Goal: Book appointment/travel/reservation

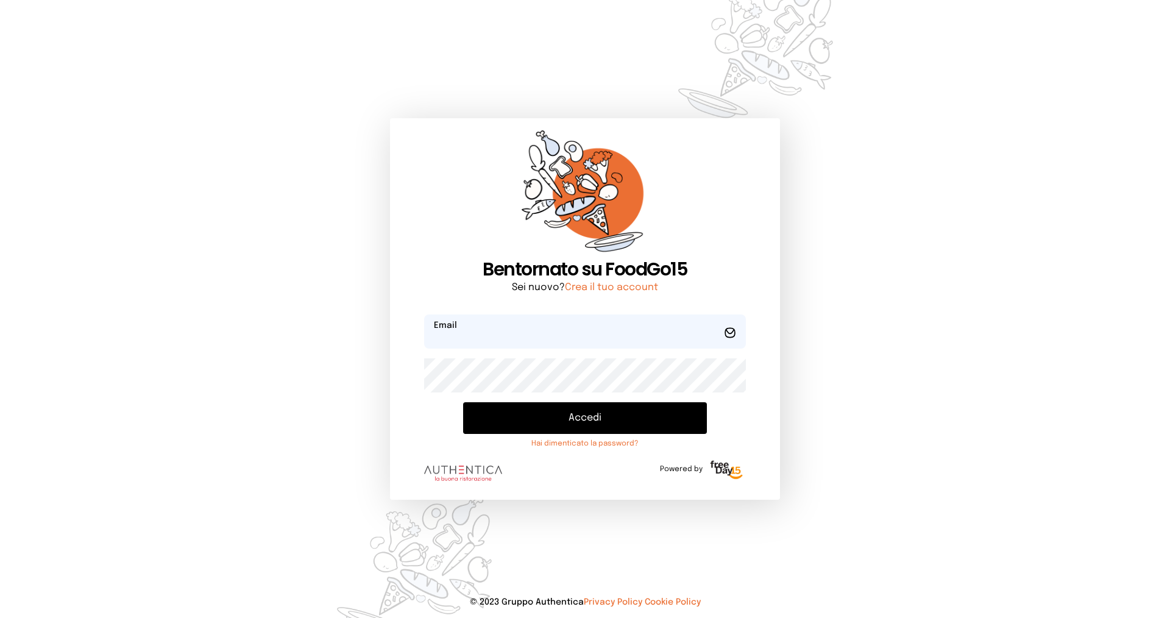
type input "**********"
click at [559, 419] on button "Accedi" at bounding box center [585, 418] width 244 height 32
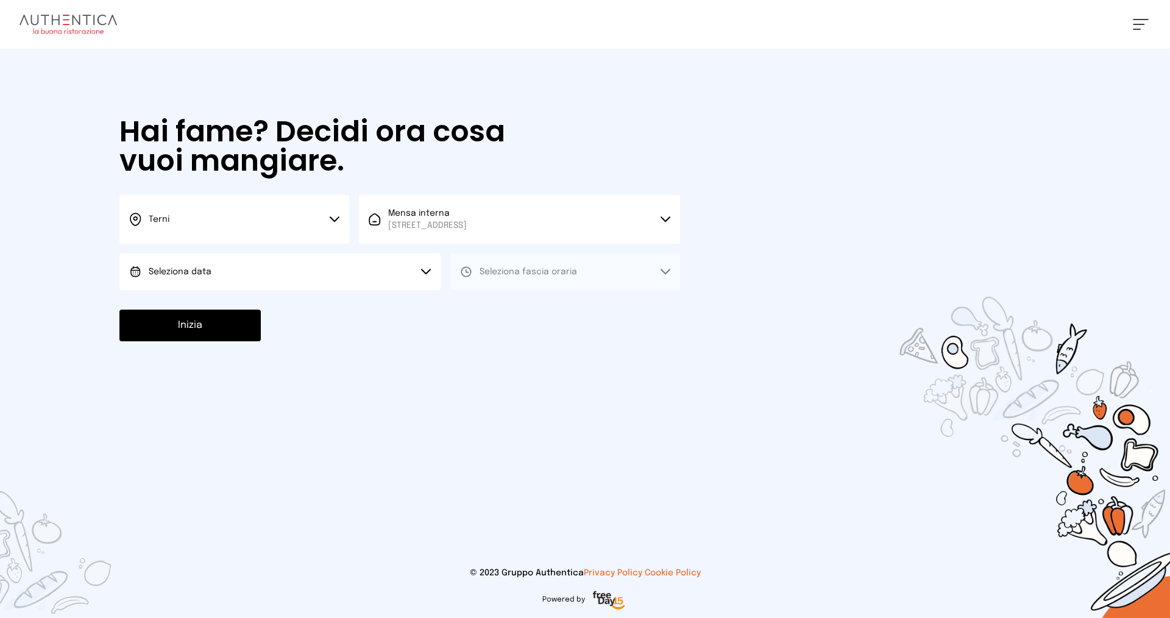
click at [422, 270] on icon at bounding box center [426, 271] width 9 height 4
click at [208, 300] on span "[DATE], [DATE]" at bounding box center [179, 306] width 60 height 12
click at [202, 333] on button "Inizia" at bounding box center [189, 325] width 141 height 32
click at [203, 351] on small "Per poter proseguire devi compilare tutti i campi" at bounding box center [399, 350] width 560 height 12
click at [511, 276] on span "Seleziona fascia oraria" at bounding box center [527, 272] width 97 height 12
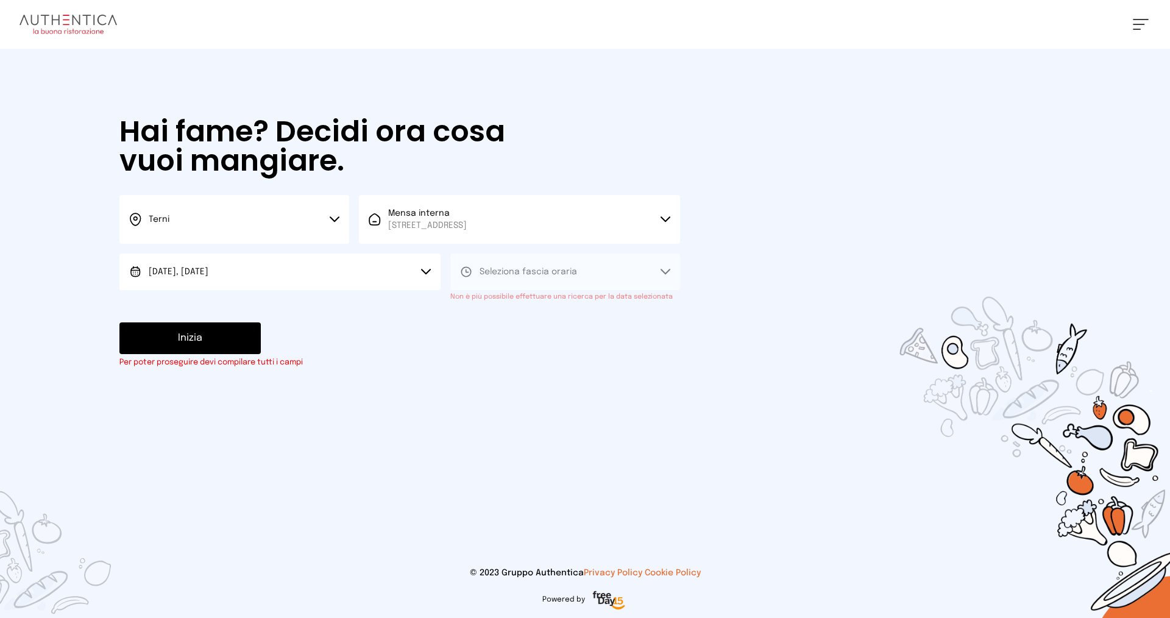
click at [593, 218] on button "Mensa interna [STREET_ADDRESS]" at bounding box center [519, 219] width 321 height 49
click at [850, 126] on div at bounding box center [585, 309] width 1170 height 618
